Goal: Information Seeking & Learning: Learn about a topic

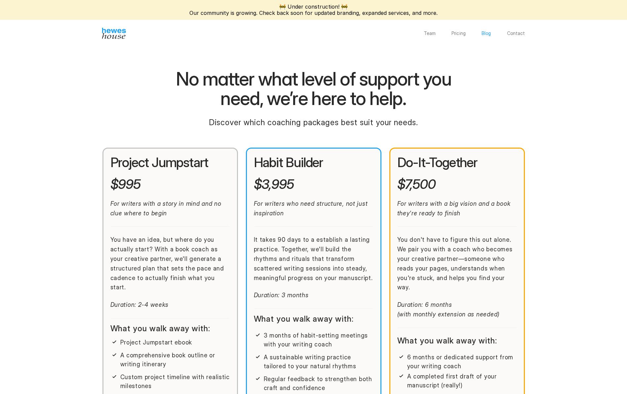
click at [486, 34] on p "Blog" at bounding box center [487, 33] width 10 height 5
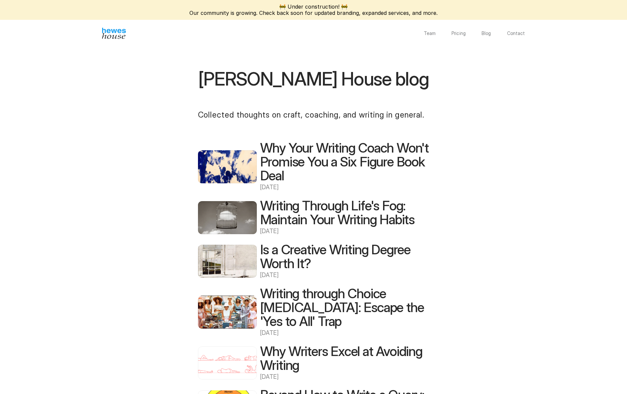
click at [286, 153] on h2 "Why Your Writing Coach Won't Promise You a Six Figure Book Deal" at bounding box center [344, 162] width 169 height 42
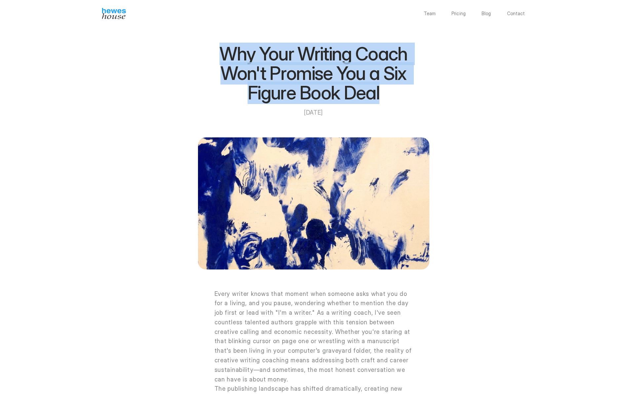
drag, startPoint x: 388, startPoint y: 97, endPoint x: 170, endPoint y: 58, distance: 221.7
copy h1 "Why Your Writing Coach Won't Promise You a Six Figure Book Deal"
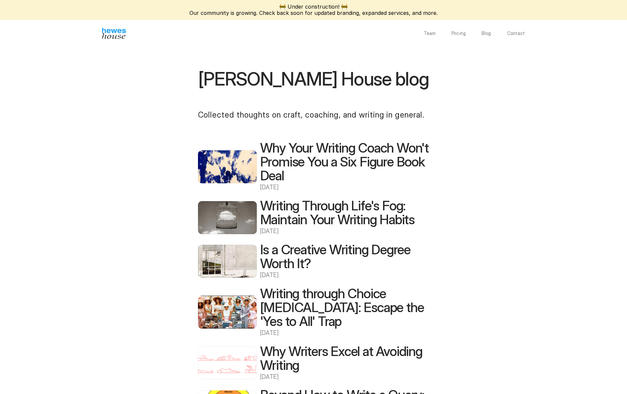
click at [234, 161] on img at bounding box center [227, 166] width 59 height 33
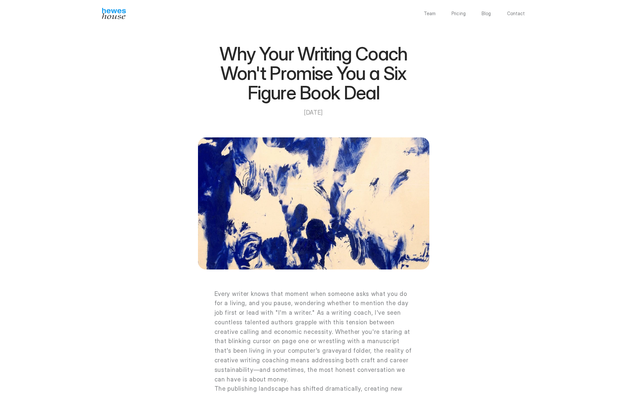
drag, startPoint x: 331, startPoint y: 114, endPoint x: 292, endPoint y: 113, distance: 39.0
click at [292, 113] on p "[DATE]" at bounding box center [314, 113] width 198 height 10
copy p "[DATE]"
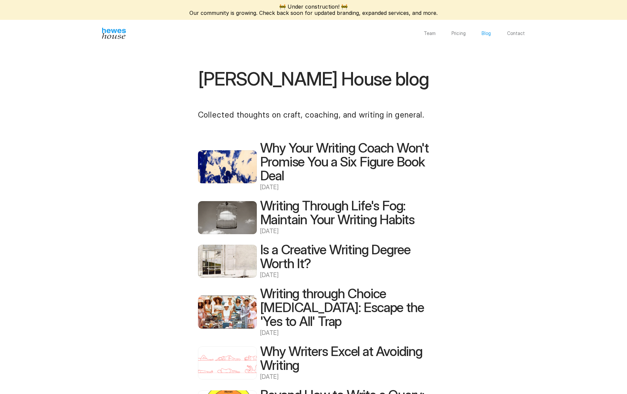
click at [484, 32] on p "Blog" at bounding box center [487, 33] width 10 height 5
click at [460, 33] on p "Pricing" at bounding box center [459, 33] width 14 height 5
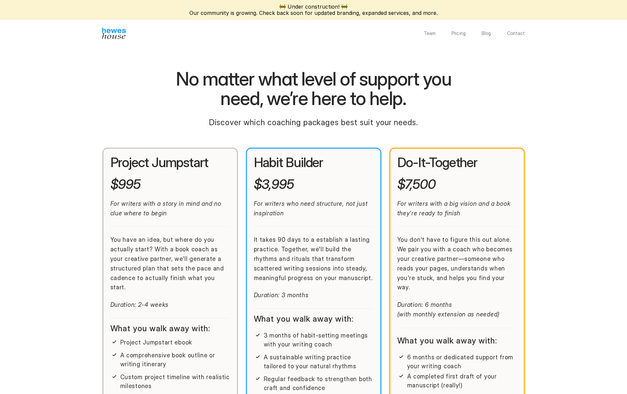
click at [124, 36] on img at bounding box center [114, 33] width 24 height 11
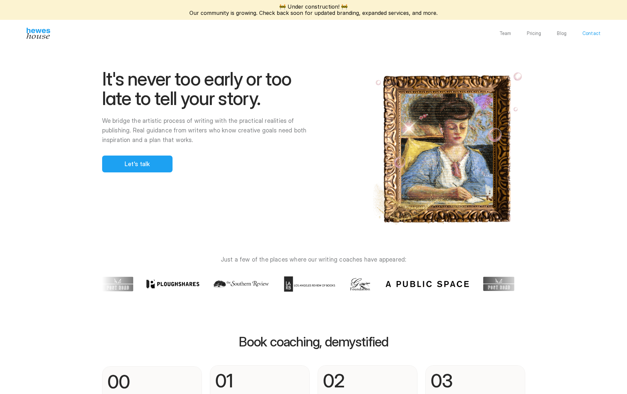
click at [592, 33] on p "Contact" at bounding box center [592, 33] width 18 height 5
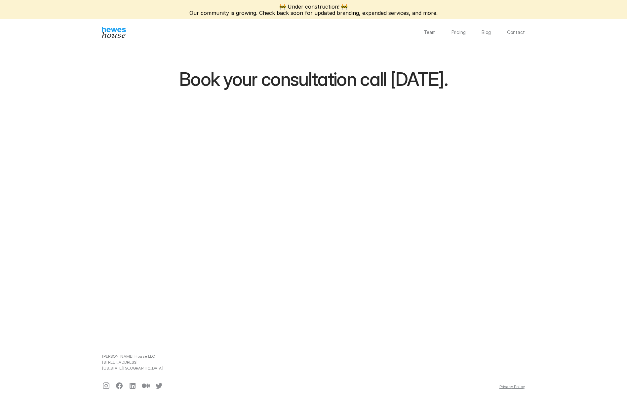
scroll to position [1, 0]
drag, startPoint x: 488, startPoint y: 78, endPoint x: 81, endPoint y: 95, distance: 408.0
click at [106, 82] on div "Book your consultation call [DATE]." at bounding box center [313, 178] width 423 height 271
click at [485, 34] on p "Blog" at bounding box center [487, 32] width 10 height 5
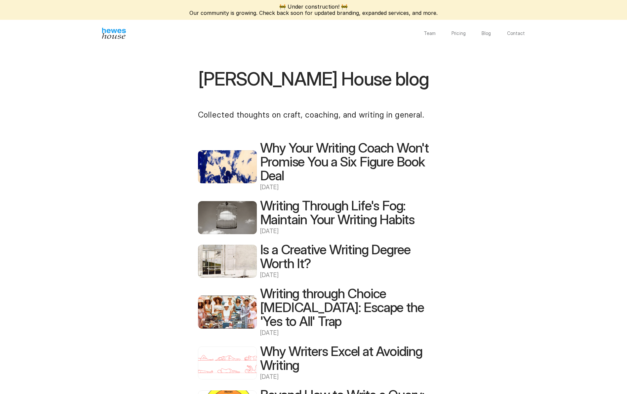
click at [288, 205] on h2 "Writing Through Life's Fog: Maintain Your Writing Habits" at bounding box center [344, 213] width 169 height 28
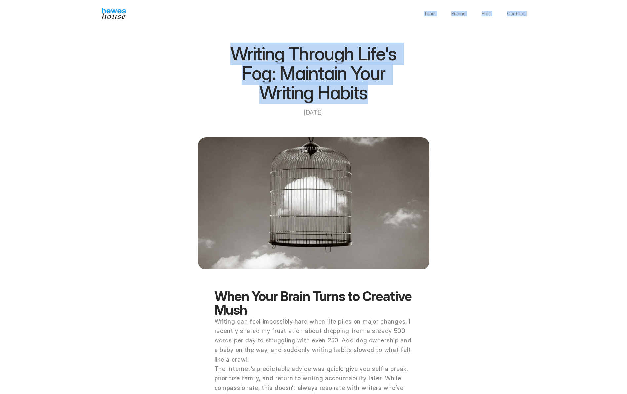
drag, startPoint x: 360, startPoint y: 91, endPoint x: 199, endPoint y: 41, distance: 168.8
copy div "Team Pricing Blog Contact Writing Through Life's Fog: Maintain Your Writing Hab…"
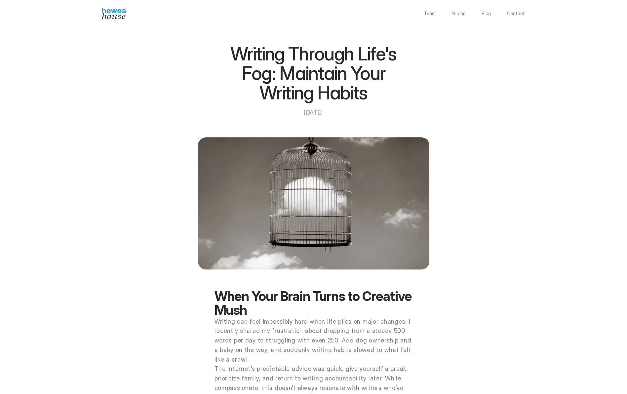
drag, startPoint x: 215, startPoint y: 48, endPoint x: 227, endPoint y: 54, distance: 13.3
click at [215, 48] on h1 "Writing Through Life's Fog: Maintain Your Writing Habits" at bounding box center [314, 73] width 198 height 59
click at [237, 51] on h1 "Writing Through Life's Fog: Maintain Your Writing Habits" at bounding box center [314, 73] width 198 height 59
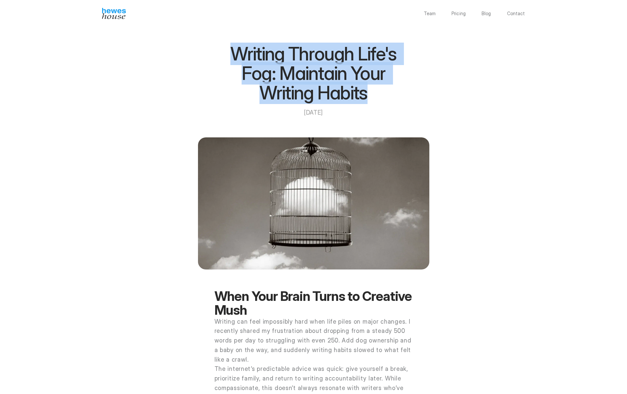
drag, startPoint x: 240, startPoint y: 54, endPoint x: 367, endPoint y: 99, distance: 134.8
click at [367, 99] on h1 "Writing Through Life's Fog: Maintain Your Writing Habits" at bounding box center [314, 73] width 198 height 59
copy h1 "Writing Through Life's Fog: Maintain Your Writing Habits"
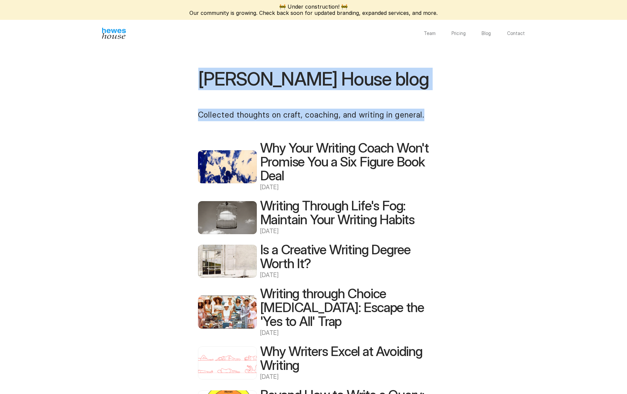
drag, startPoint x: 421, startPoint y: 115, endPoint x: 195, endPoint y: 71, distance: 229.8
copy div "[PERSON_NAME] House blog Collected thoughts on craft, coaching, and writing in …"
click at [292, 167] on h2 "Why Your Writing Coach Won't Promise You a Six Figure Book Deal" at bounding box center [344, 162] width 169 height 42
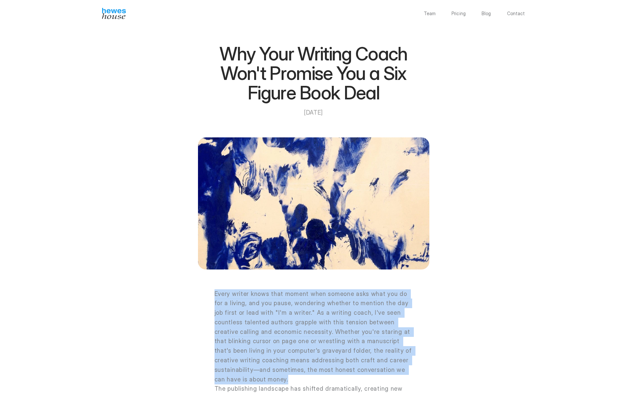
drag, startPoint x: 216, startPoint y: 295, endPoint x: 251, endPoint y: 380, distance: 91.9
click at [251, 380] on p "Every writer knows that moment when someone asks what you do for a living, and …" at bounding box center [314, 337] width 198 height 95
copy p "Every writer knows that moment when someone asks what you do for a living, and …"
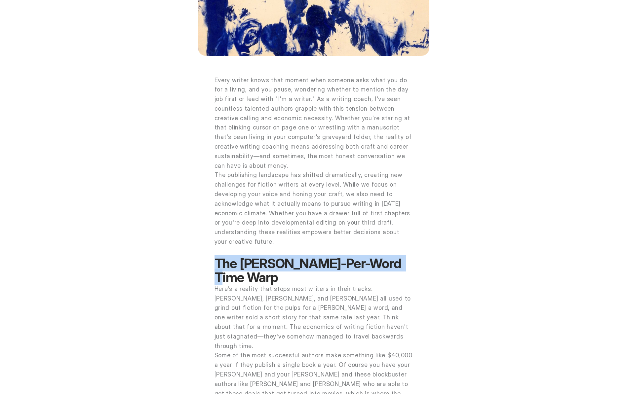
drag, startPoint x: 409, startPoint y: 267, endPoint x: 177, endPoint y: 269, distance: 231.4
copy strong "The [PERSON_NAME]-Per-Word Time Warp"
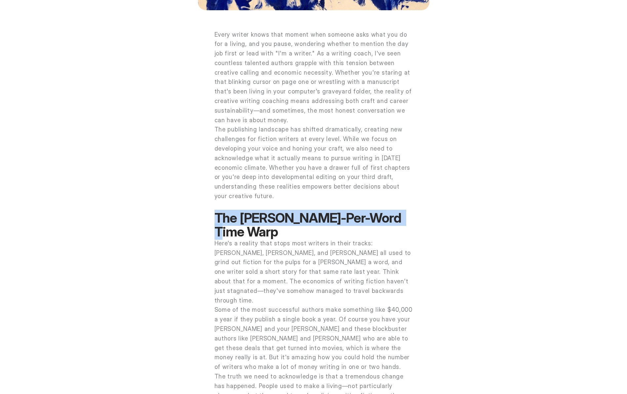
scroll to position [316, 0]
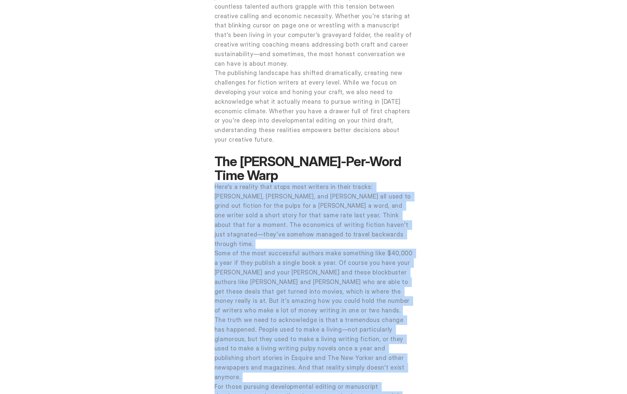
drag, startPoint x: 215, startPoint y: 174, endPoint x: 418, endPoint y: 376, distance: 286.9
copy div "Lore'i d sitamet cons adipi elit seddoei te incid utlabo: Etdolo Magnaal, Enima…"
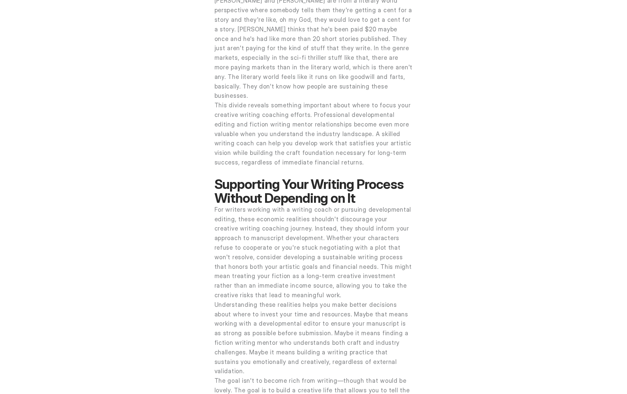
scroll to position [1370, 0]
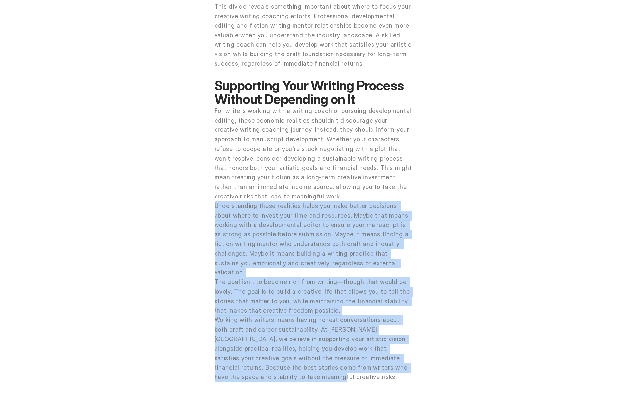
drag, startPoint x: 236, startPoint y: 298, endPoint x: 195, endPoint y: 139, distance: 164.3
copy div "Loremipsumdol sitam consectet adipi eli sedd eiusmo temporinc utlab etdol ma al…"
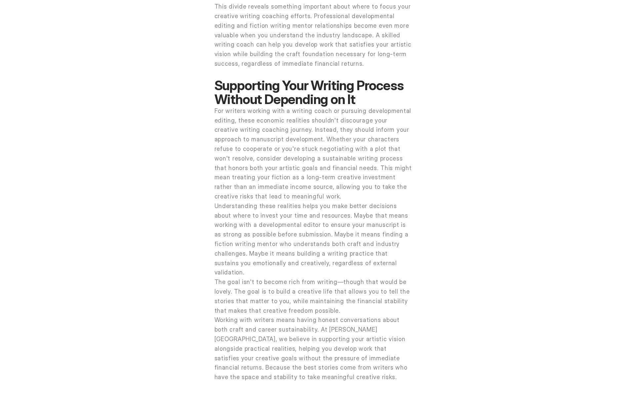
drag, startPoint x: 387, startPoint y: 327, endPoint x: 250, endPoint y: 324, distance: 137.6
copy div "Writing Through Life's Fog: Maintain Your Writing Habits ›"
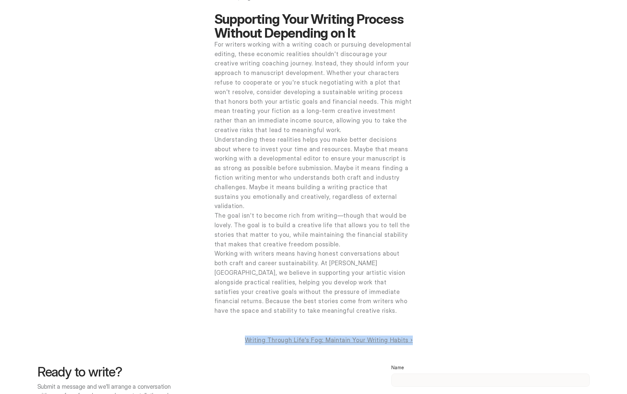
scroll to position [1549, 0]
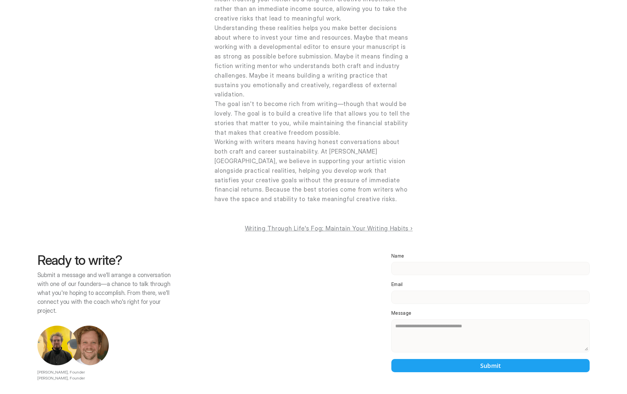
click at [302, 254] on div "Ready to write? Submit a message and we'll arrange a conversation with one of o…" at bounding box center [313, 338] width 552 height 168
drag, startPoint x: 412, startPoint y: 147, endPoint x: 248, endPoint y: 151, distance: 163.4
click at [320, 225] on link "Writing Through Life's Fog: Maintain Your Writing Habits ›" at bounding box center [329, 228] width 168 height 7
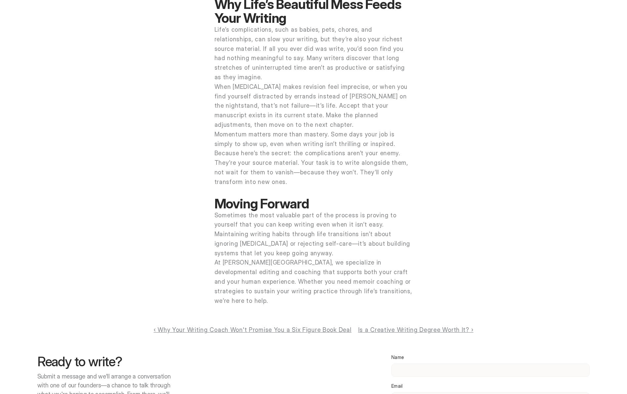
scroll to position [954, 0]
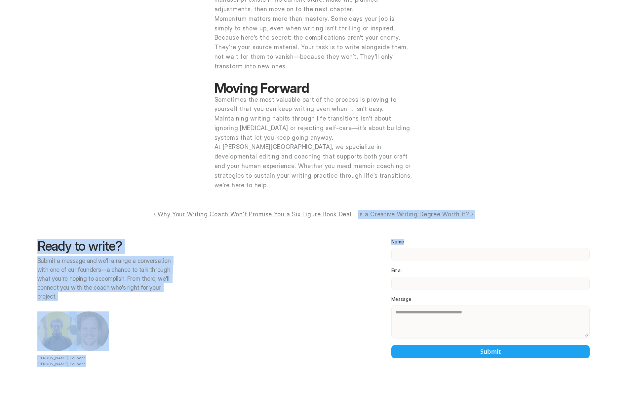
drag, startPoint x: 475, startPoint y: 148, endPoint x: 324, endPoint y: 152, distance: 151.5
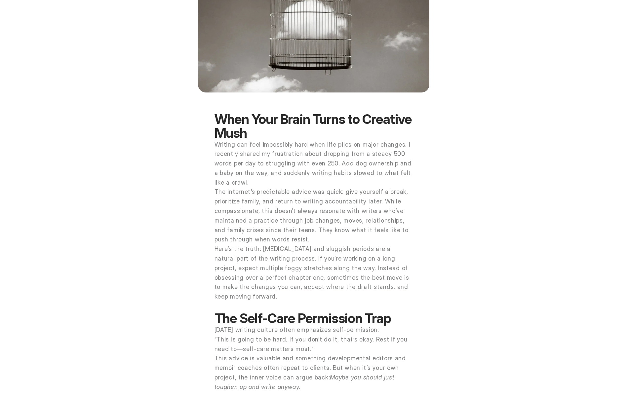
scroll to position [0, 0]
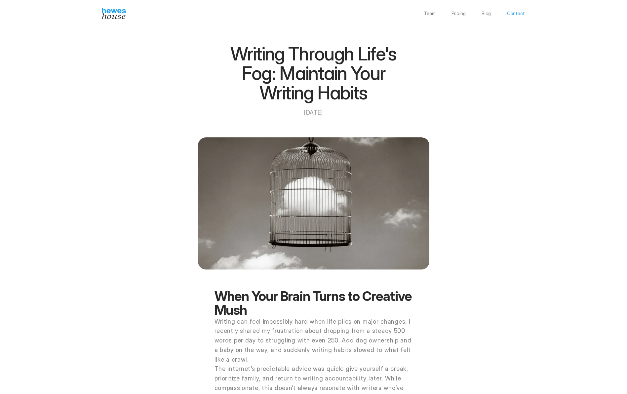
click at [516, 12] on p "Contact" at bounding box center [516, 13] width 18 height 5
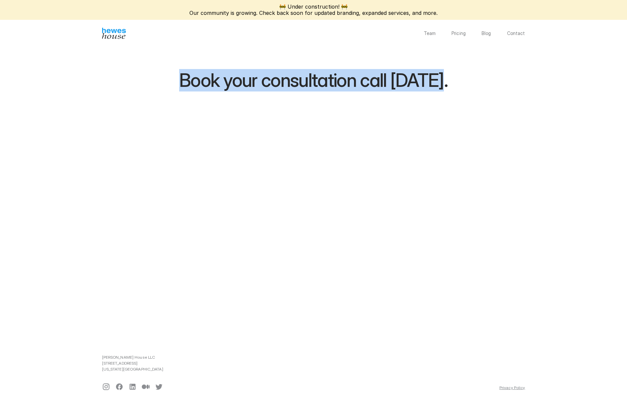
drag, startPoint x: 459, startPoint y: 82, endPoint x: 155, endPoint y: 77, distance: 304.2
click at [155, 77] on div "Book your consultation call [DATE]." at bounding box center [313, 179] width 423 height 271
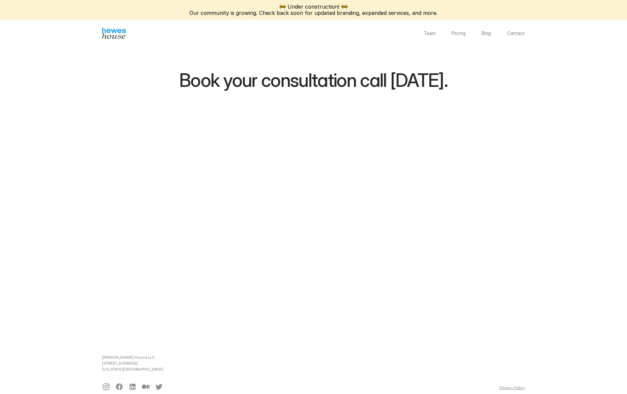
click at [76, 186] on div "🚧 Under construction! 🚧 Our community is growing. Check back soon for updated b…" at bounding box center [313, 202] width 627 height 404
click at [428, 33] on p "Team" at bounding box center [430, 33] width 12 height 5
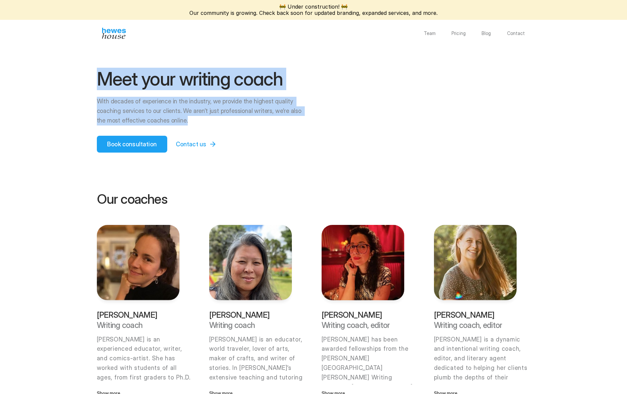
drag, startPoint x: 109, startPoint y: 78, endPoint x: 304, endPoint y: 123, distance: 200.5
click at [307, 124] on div "Meet your writing coach With decades of experience in the industry, we provide …" at bounding box center [314, 98] width 476 height 109
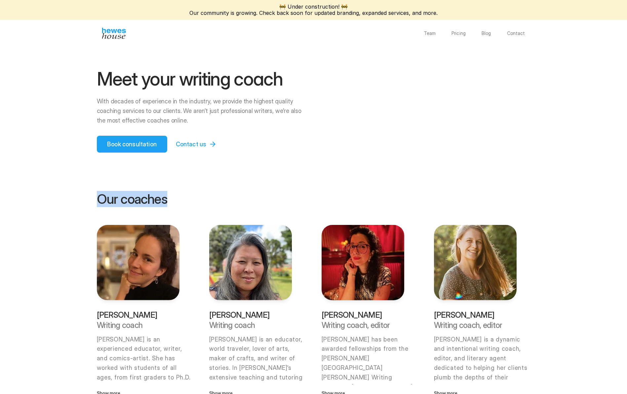
drag, startPoint x: 95, startPoint y: 203, endPoint x: 174, endPoint y: 200, distance: 78.4
click at [278, 282] on img at bounding box center [250, 262] width 83 height 75
drag, startPoint x: 253, startPoint y: 254, endPoint x: 449, endPoint y: 12, distance: 311.4
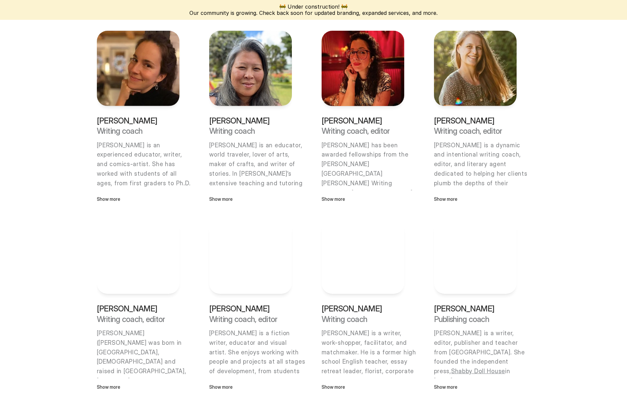
scroll to position [196, 0]
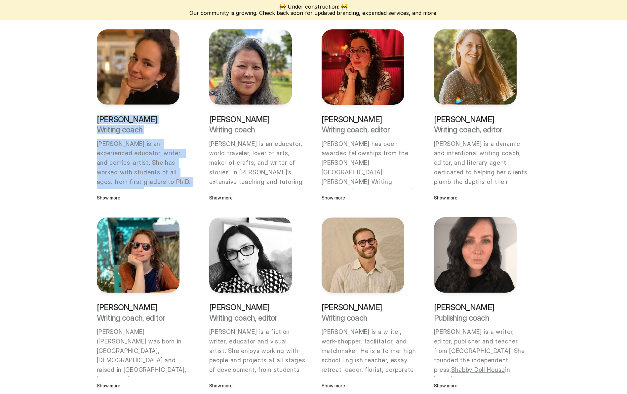
drag, startPoint x: 96, startPoint y: 118, endPoint x: 190, endPoint y: 185, distance: 115.5
click at [190, 185] on div "Our coaches [PERSON_NAME] Writing coach [PERSON_NAME] is an experienced educato…" at bounding box center [314, 287] width 476 height 661
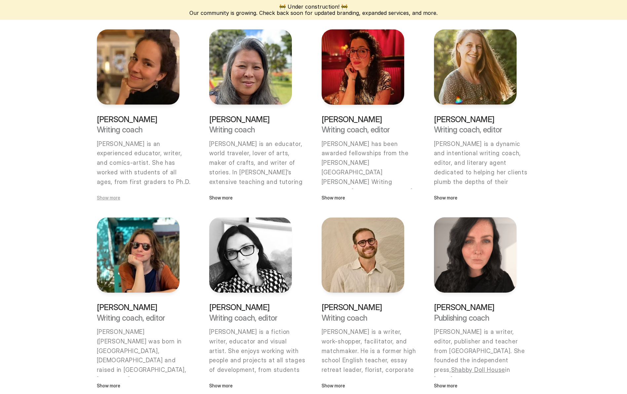
click at [111, 197] on p "Show more" at bounding box center [138, 197] width 83 height 7
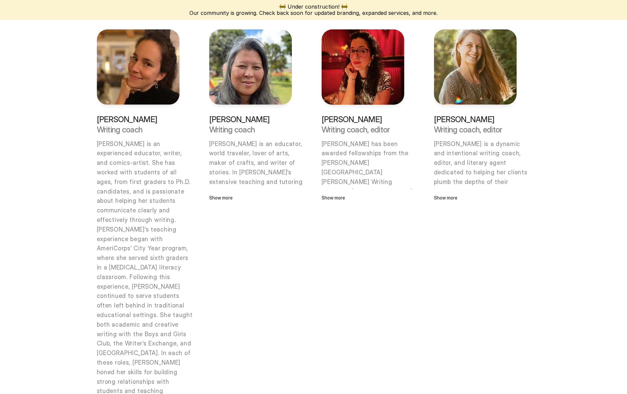
drag, startPoint x: 136, startPoint y: 187, endPoint x: 73, endPoint y: 55, distance: 146.1
click at [136, 187] on p "[PERSON_NAME] is an experienced educator, writer, and comics-artist. She has wo…" at bounding box center [145, 183] width 97 height 86
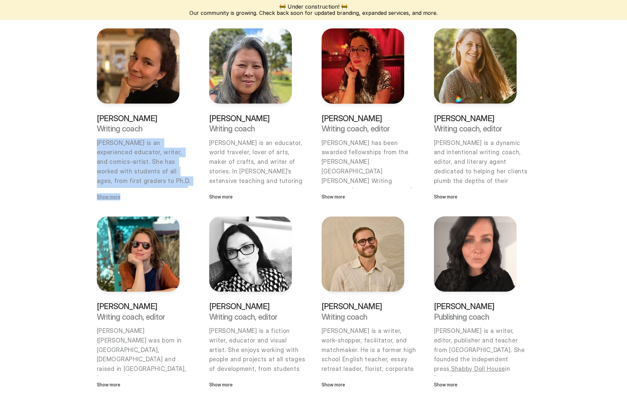
drag, startPoint x: 98, startPoint y: 142, endPoint x: 146, endPoint y: 195, distance: 71.6
click at [146, 195] on div "Veronica Ciastko Writing coach Veronica Ciastko is an experienced educator, wri…" at bounding box center [145, 157] width 97 height 86
copy div "Veronica Ciastko is an experienced educator, writer, and comics-artist. She has…"
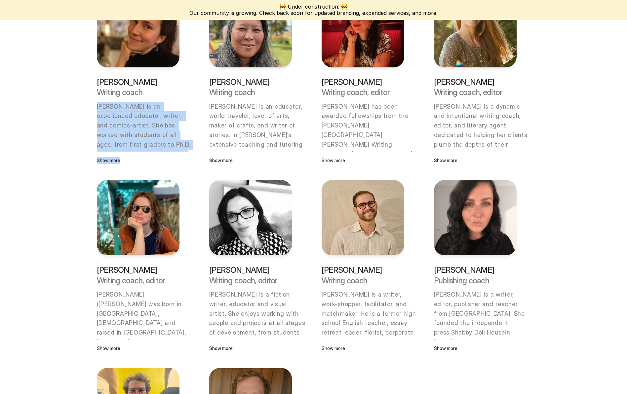
scroll to position [343, 0]
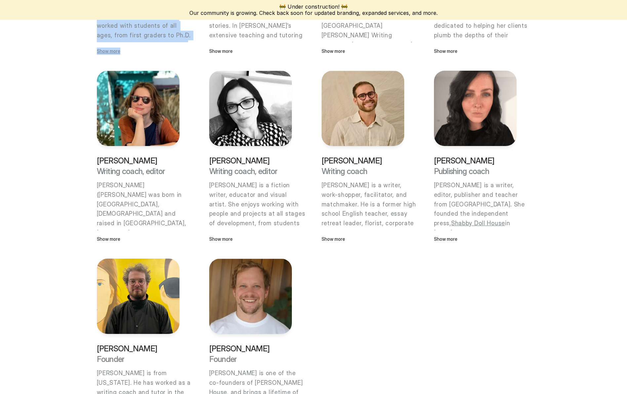
click at [106, 53] on p "Show more" at bounding box center [138, 51] width 83 height 7
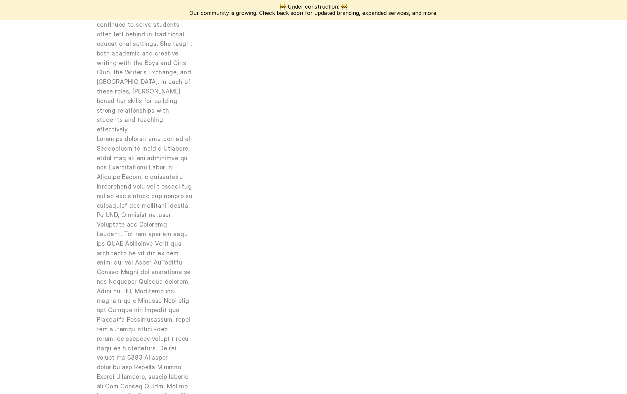
scroll to position [184, 0]
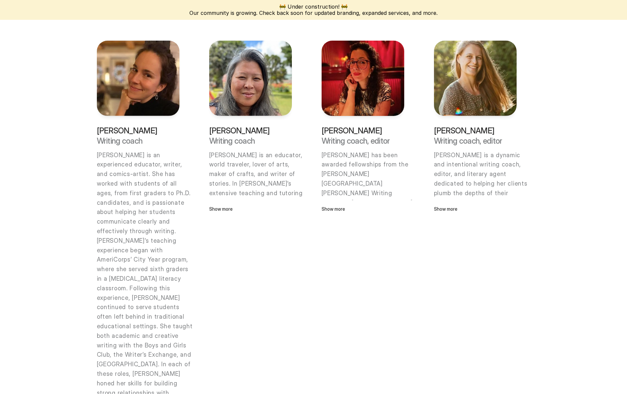
drag, startPoint x: 136, startPoint y: 164, endPoint x: 149, endPoint y: 139, distance: 28.1
click at [136, 164] on p "[PERSON_NAME] is an experienced educator, writer, and comics-artist. She has wo…" at bounding box center [145, 194] width 97 height 86
drag, startPoint x: 144, startPoint y: 143, endPoint x: 92, endPoint y: 133, distance: 53.2
copy div "Veronica Ciastko Writing coach"
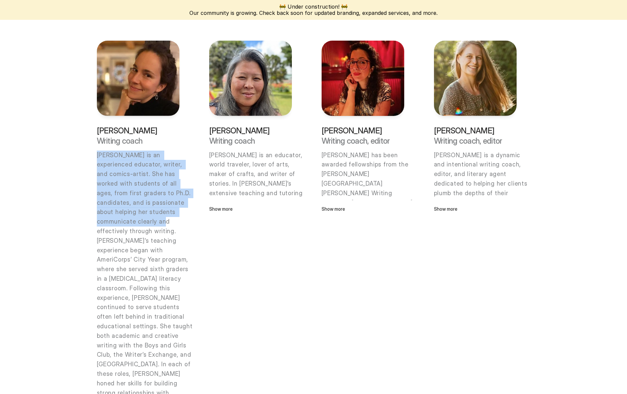
drag, startPoint x: 108, startPoint y: 162, endPoint x: 191, endPoint y: 213, distance: 97.0
click at [191, 213] on p "[PERSON_NAME] is an experienced educator, writer, and comics-artist. She has wo…" at bounding box center [145, 194] width 97 height 86
copy p "Veronica Ciastko is an experienced educator, writer, and comics-artist. She has…"
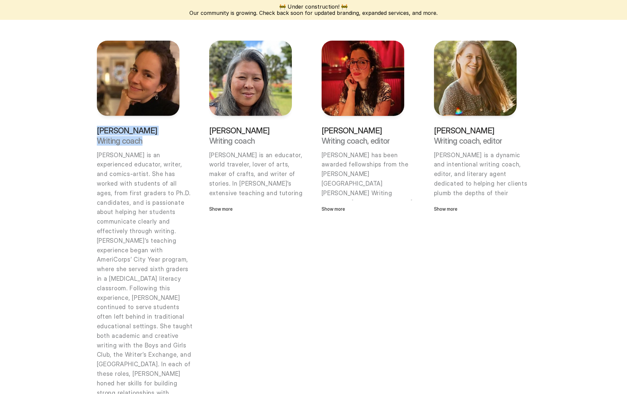
drag, startPoint x: 153, startPoint y: 138, endPoint x: 40, endPoint y: 145, distance: 113.7
copy div "Veronica Ciastko Writing coach"
drag, startPoint x: 251, startPoint y: 143, endPoint x: 206, endPoint y: 128, distance: 47.0
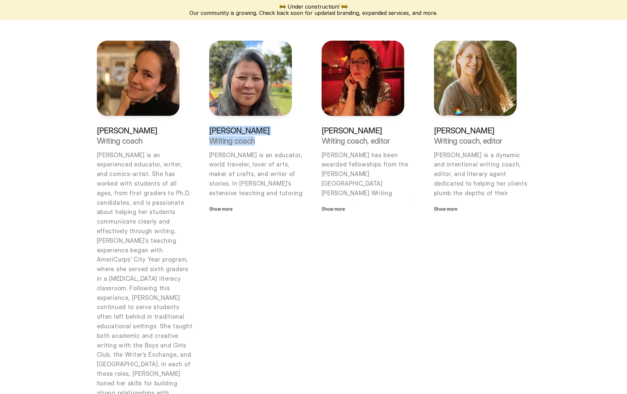
copy div "Ky Huynh Writing coach"
drag, startPoint x: 378, startPoint y: 138, endPoint x: 317, endPoint y: 134, distance: 60.7
copy div "Porochista Khakpour Writing coach, editor"
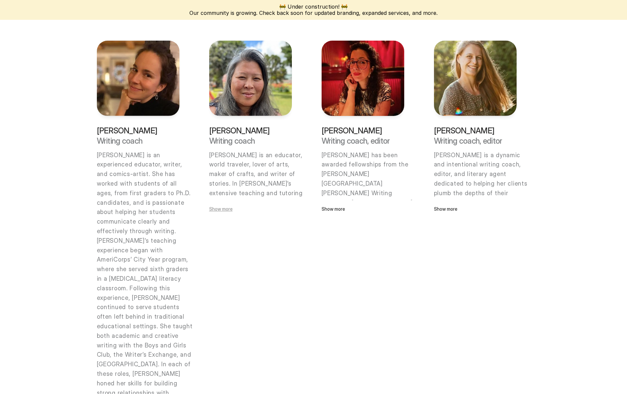
click at [212, 209] on p "Show more" at bounding box center [250, 209] width 83 height 7
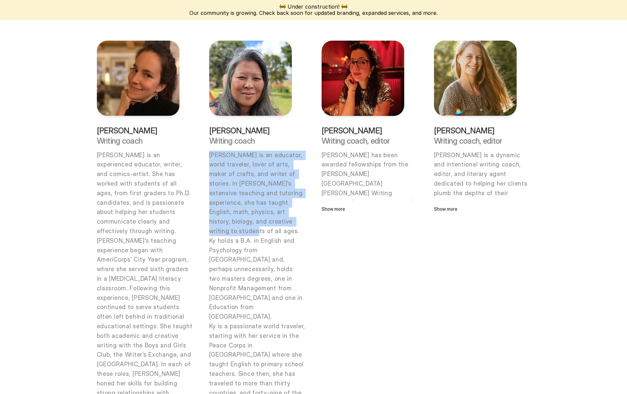
drag, startPoint x: 210, startPoint y: 154, endPoint x: 275, endPoint y: 221, distance: 93.5
click at [275, 221] on p "[PERSON_NAME] is an educator, world traveler, lover of arts, maker of crafts, a…" at bounding box center [257, 194] width 97 height 86
copy p "[PERSON_NAME] is an educator, world traveler, lover of arts, maker of crafts, a…"
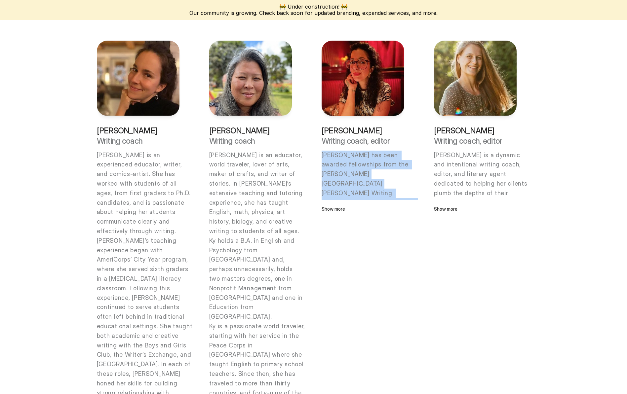
drag, startPoint x: 395, startPoint y: 192, endPoint x: 321, endPoint y: 159, distance: 81.2
copy p "Porochista Khakpour has been awarded fellowships from the Johns Hopkins Univers…"
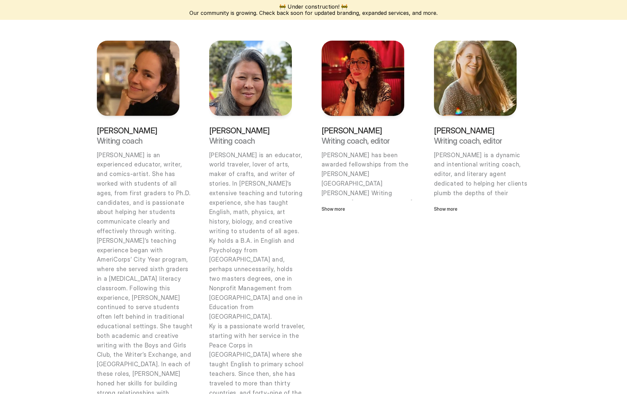
click at [332, 208] on p "Show more" at bounding box center [363, 209] width 83 height 7
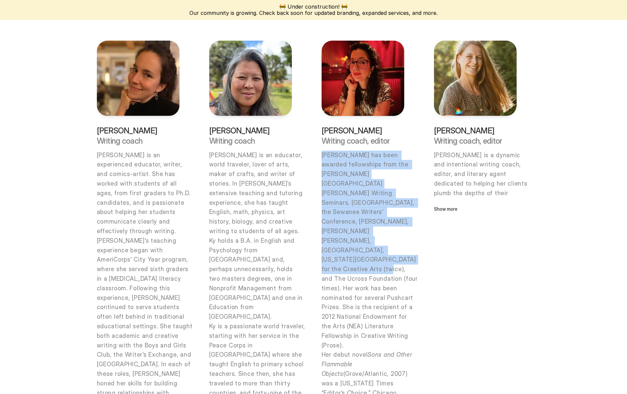
drag, startPoint x: 323, startPoint y: 155, endPoint x: 410, endPoint y: 229, distance: 114.9
click at [410, 229] on p "[PERSON_NAME] has been awarded fellowships from the [PERSON_NAME][GEOGRAPHIC_DA…" at bounding box center [370, 251] width 97 height 200
